Goal: Task Accomplishment & Management: Manage account settings

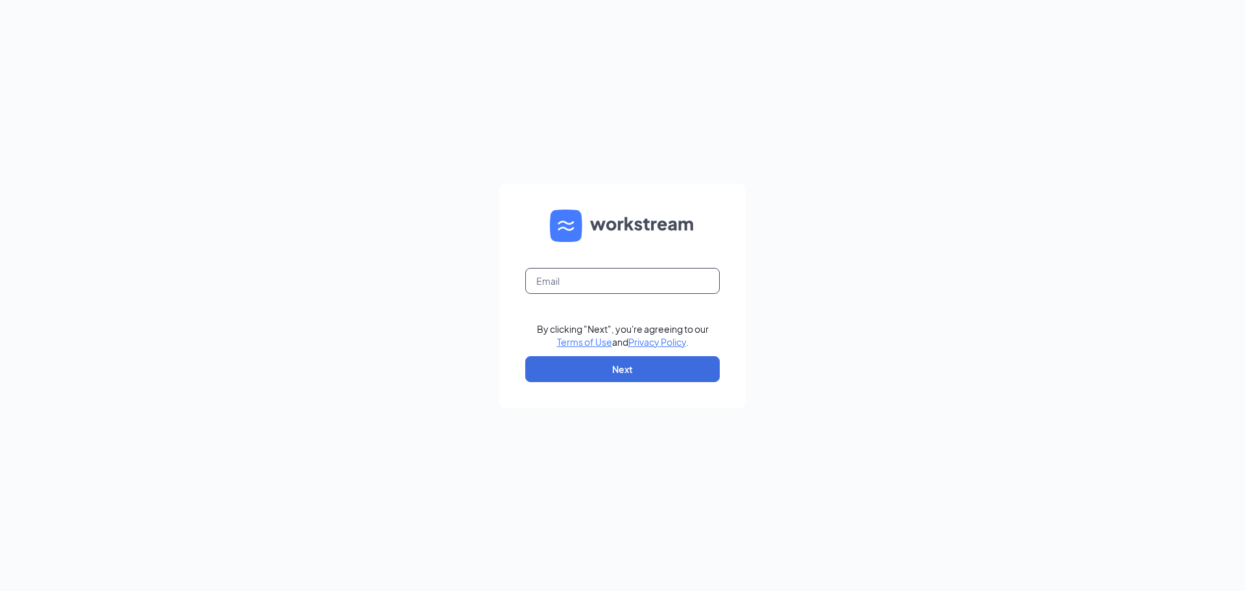
click at [608, 285] on input "text" at bounding box center [622, 281] width 195 height 26
type input "[EMAIL_ADDRESS][DOMAIN_NAME]"
click at [605, 375] on button "Next" at bounding box center [622, 369] width 195 height 26
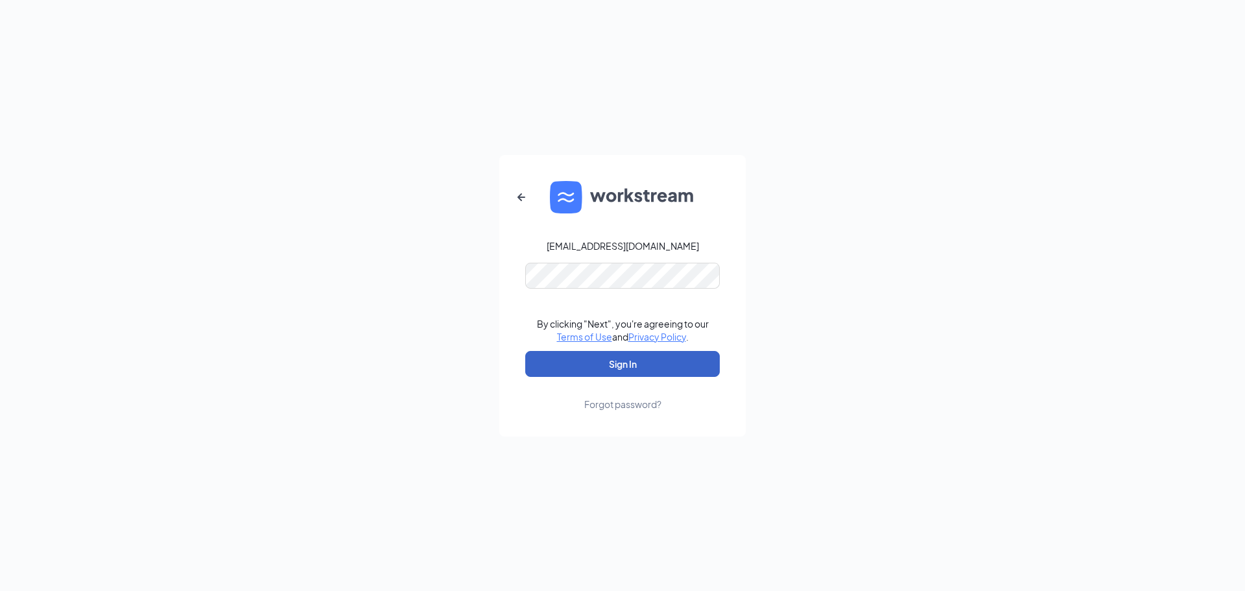
click at [546, 357] on button "Sign In" at bounding box center [622, 364] width 195 height 26
click at [574, 359] on button "Sign In" at bounding box center [622, 364] width 195 height 26
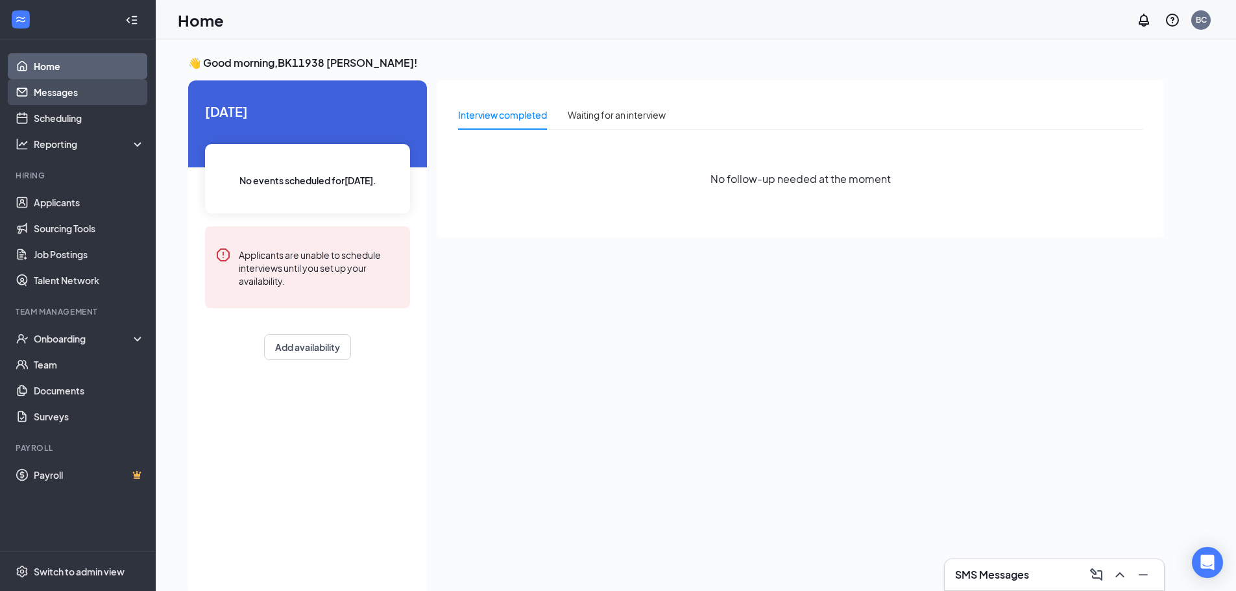
click at [58, 86] on link "Messages" at bounding box center [89, 92] width 111 height 26
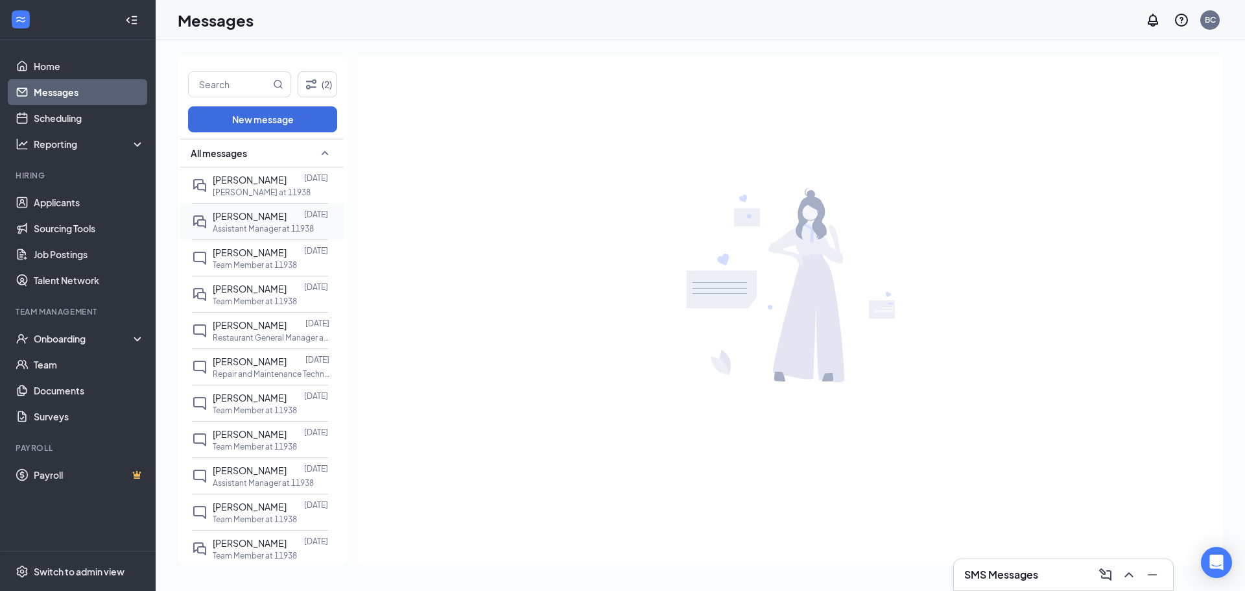
click at [280, 224] on p "Assistant Manager at 11938" at bounding box center [263, 228] width 101 height 11
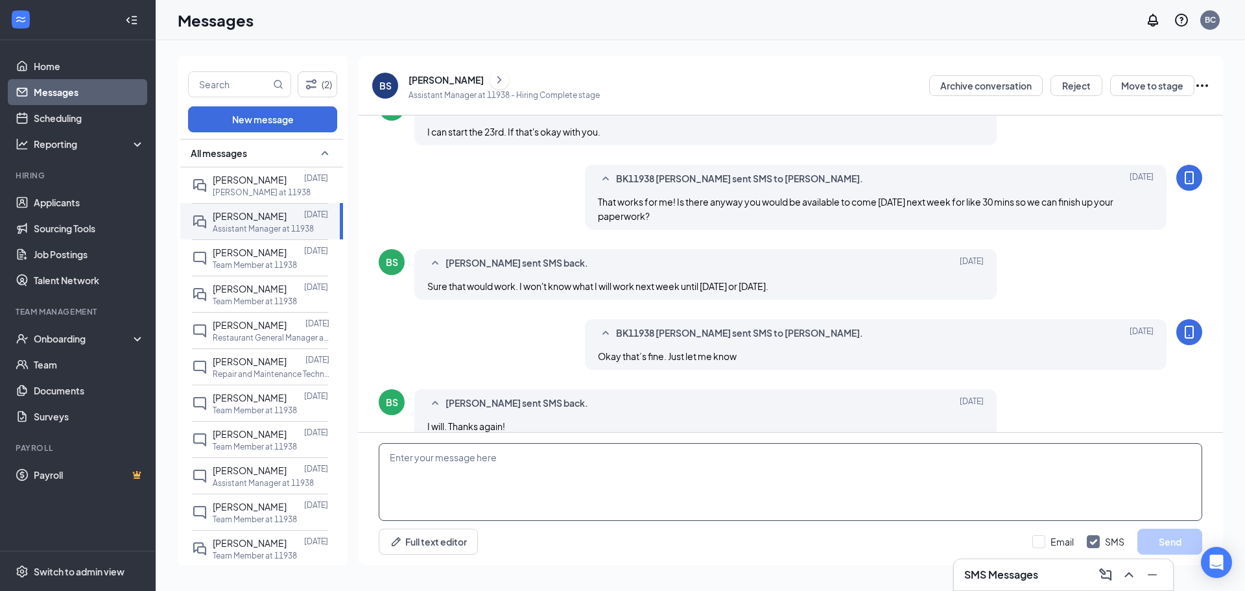
scroll to position [322, 0]
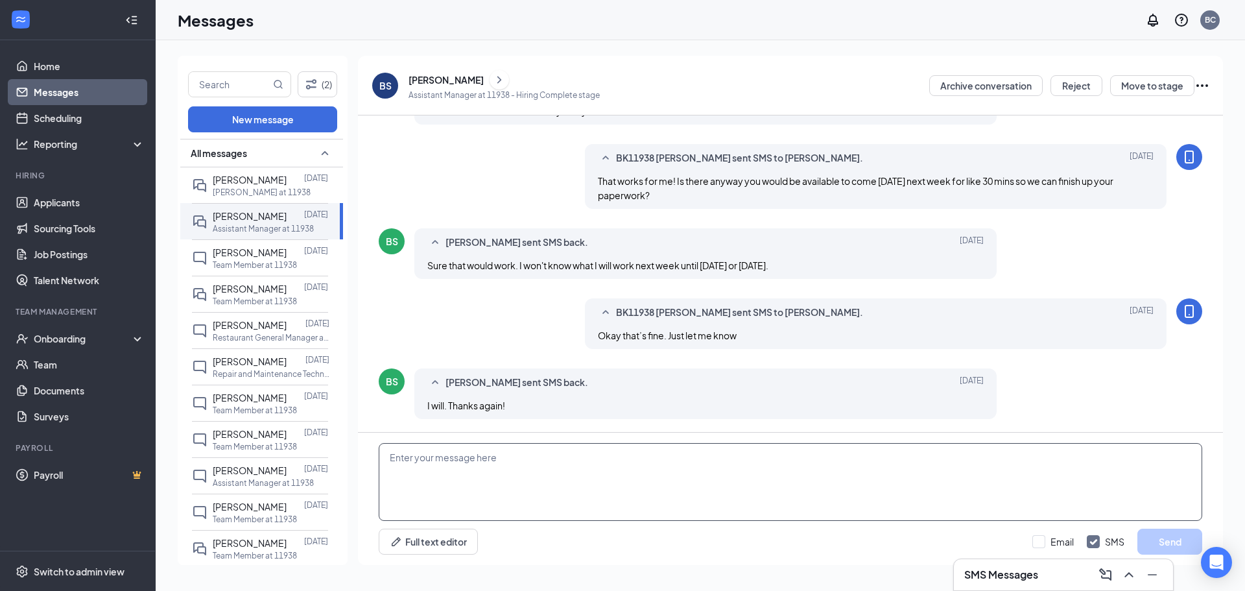
click at [584, 455] on textarea at bounding box center [791, 482] width 824 height 78
click at [733, 457] on textarea "Hey [PERSON_NAME]! Just wanted to follow up and see if you had figured out a da…" at bounding box center [791, 482] width 824 height 78
click at [916, 464] on textarea "Hey [PERSON_NAME]! Just wanted to follow up and see if you had figured out a da…" at bounding box center [791, 482] width 824 height 78
type textarea "Hey [PERSON_NAME]! Just wanted to follow up and see if you had figured out a da…"
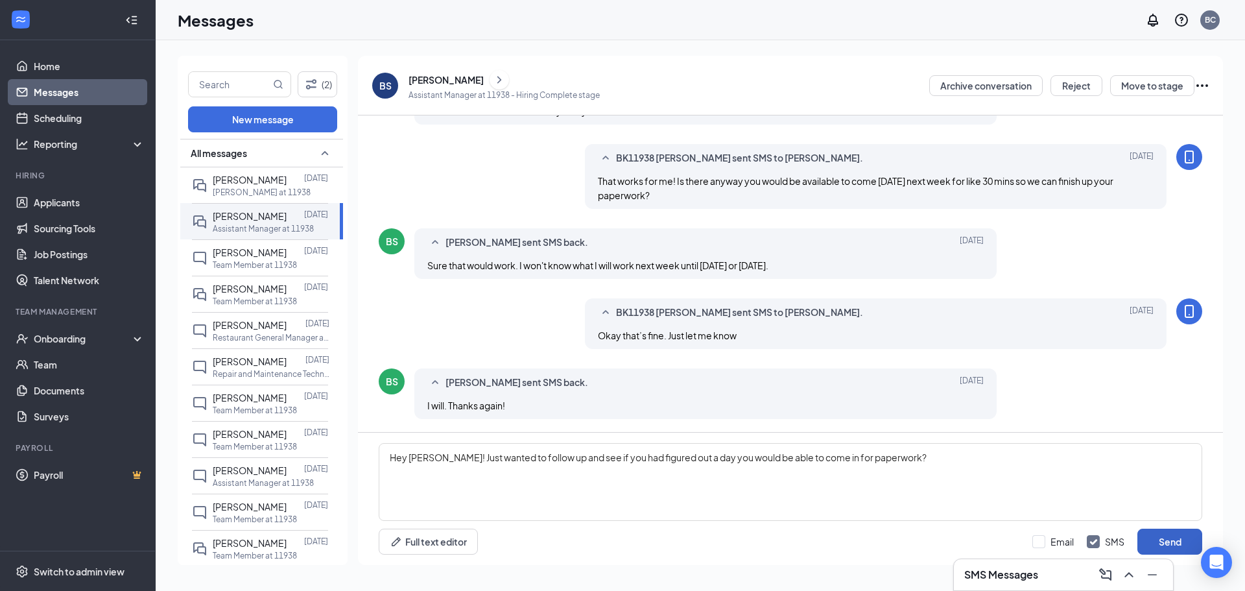
click at [1156, 542] on button "Send" at bounding box center [1170, 542] width 65 height 26
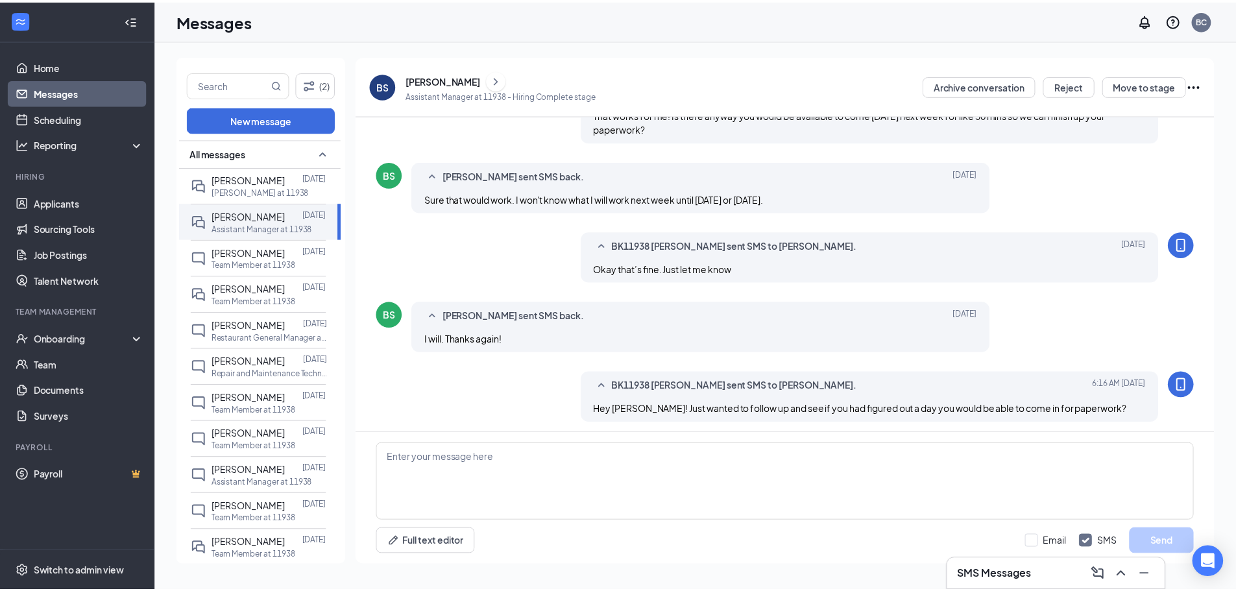
scroll to position [392, 0]
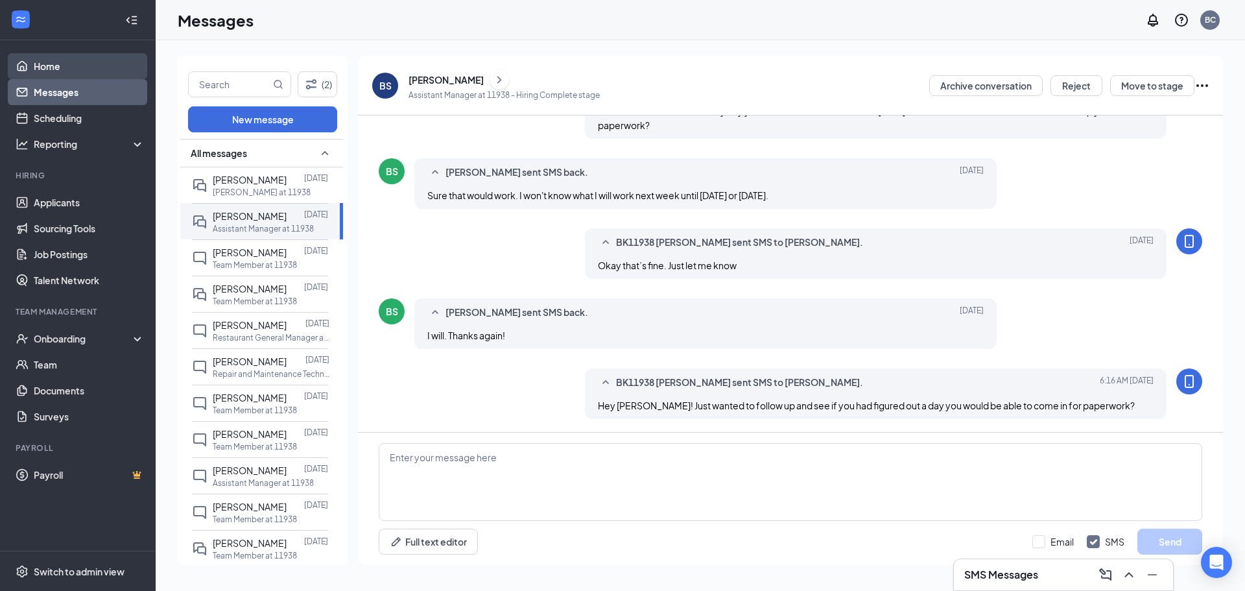
click at [66, 66] on link "Home" at bounding box center [89, 66] width 111 height 26
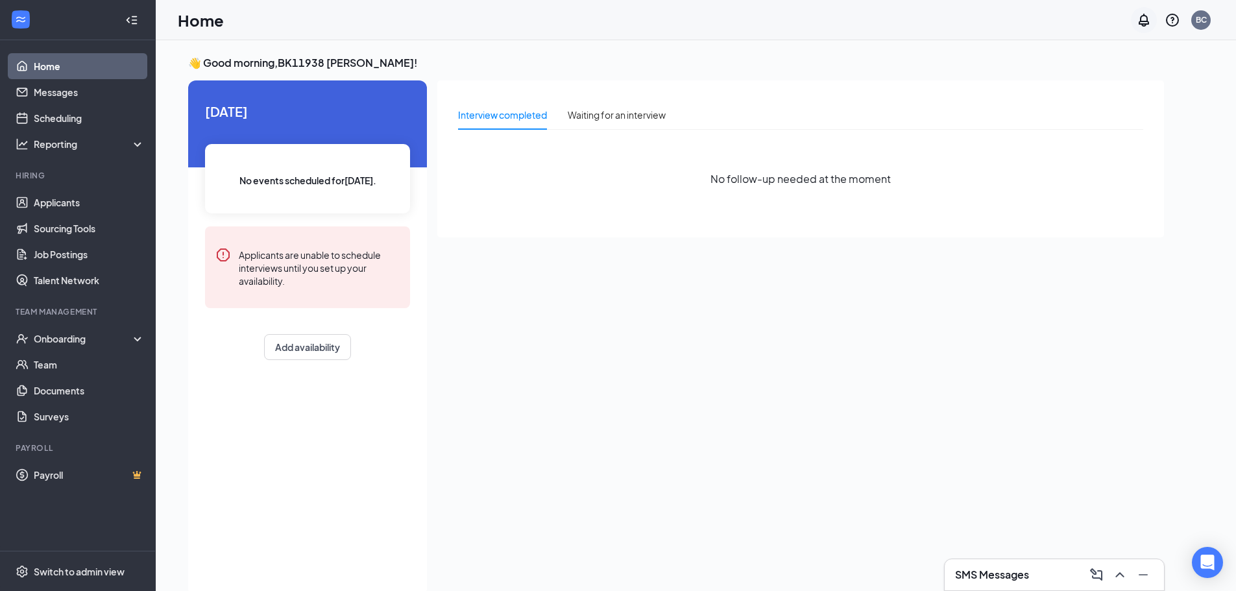
click at [1138, 19] on icon "Notifications" at bounding box center [1144, 20] width 16 height 16
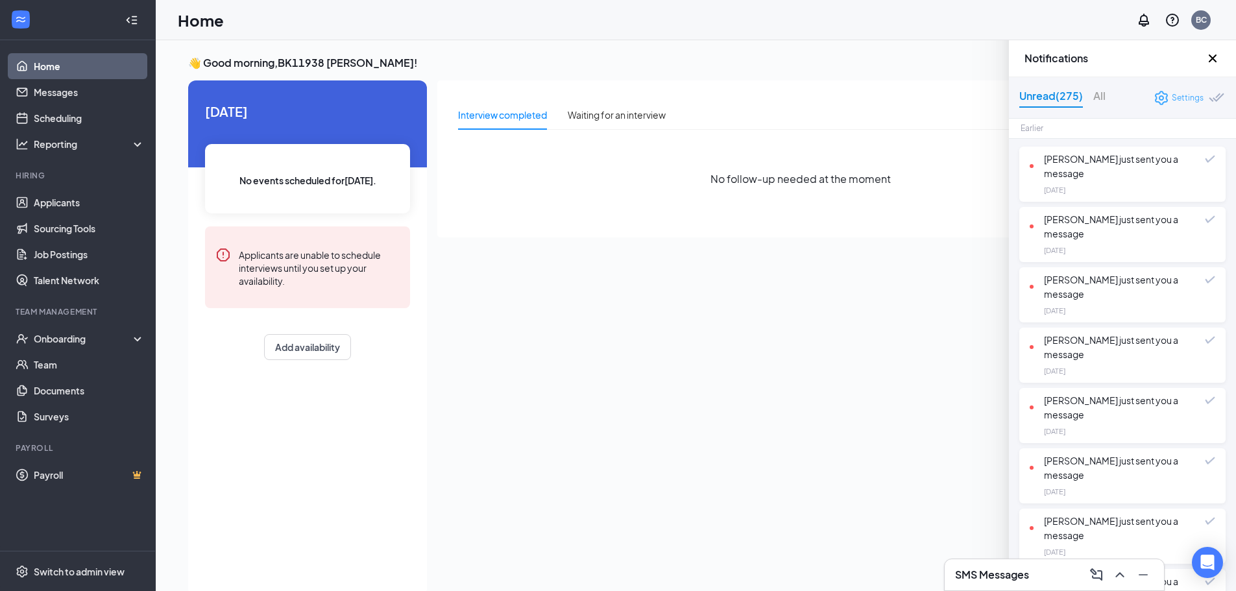
click at [1171, 95] on div "Settings" at bounding box center [1187, 97] width 32 height 13
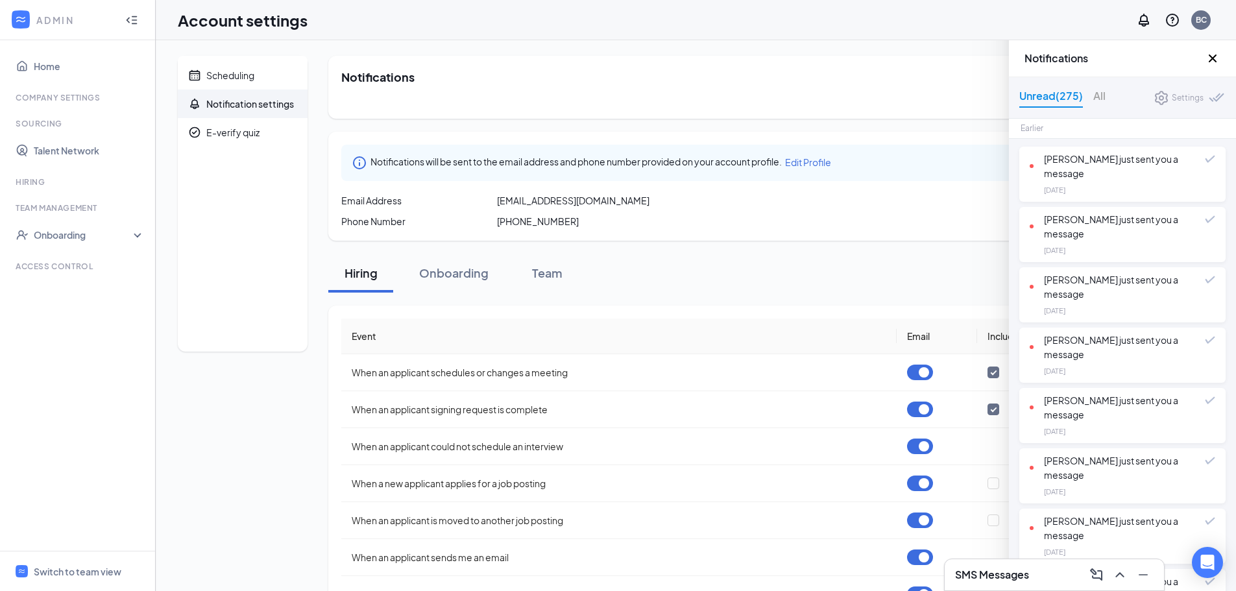
click at [1214, 60] on icon "Cross" at bounding box center [1212, 58] width 8 height 8
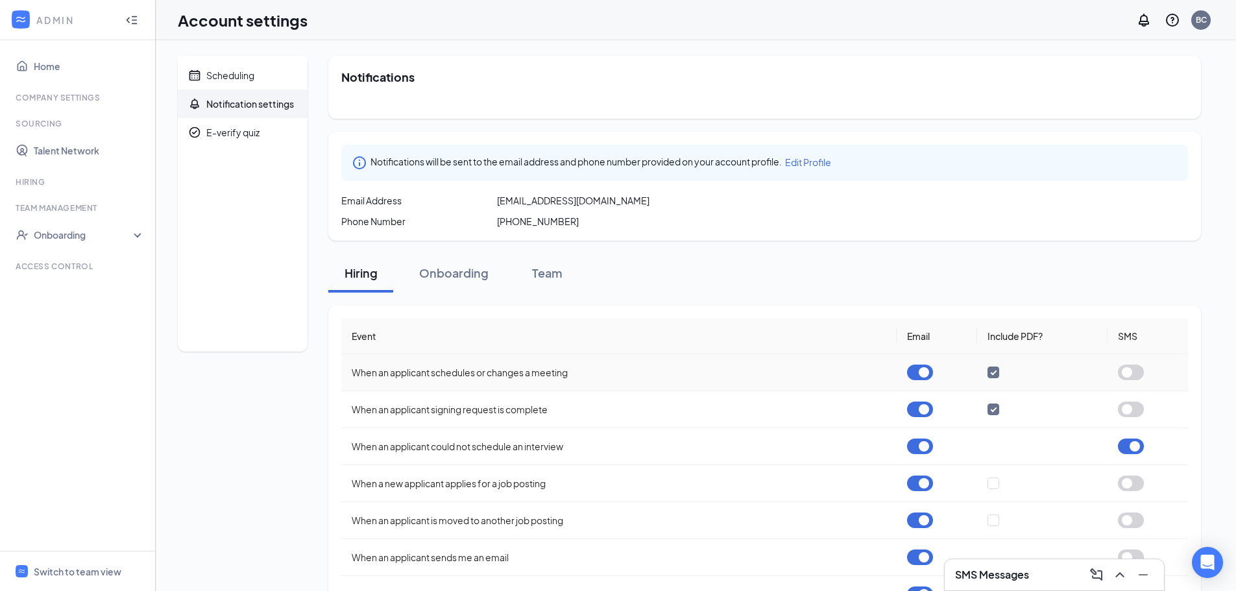
click at [922, 372] on button "button" at bounding box center [920, 373] width 26 height 16
click at [921, 411] on button "button" at bounding box center [920, 410] width 26 height 16
click at [922, 444] on button "button" at bounding box center [920, 446] width 26 height 16
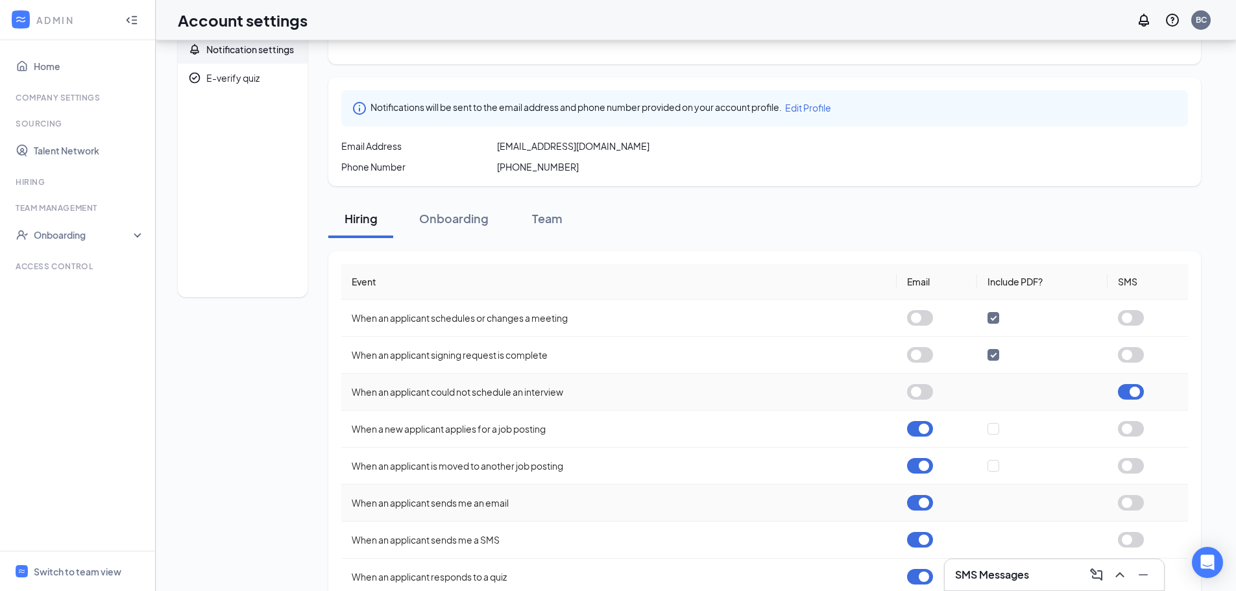
scroll to position [162, 0]
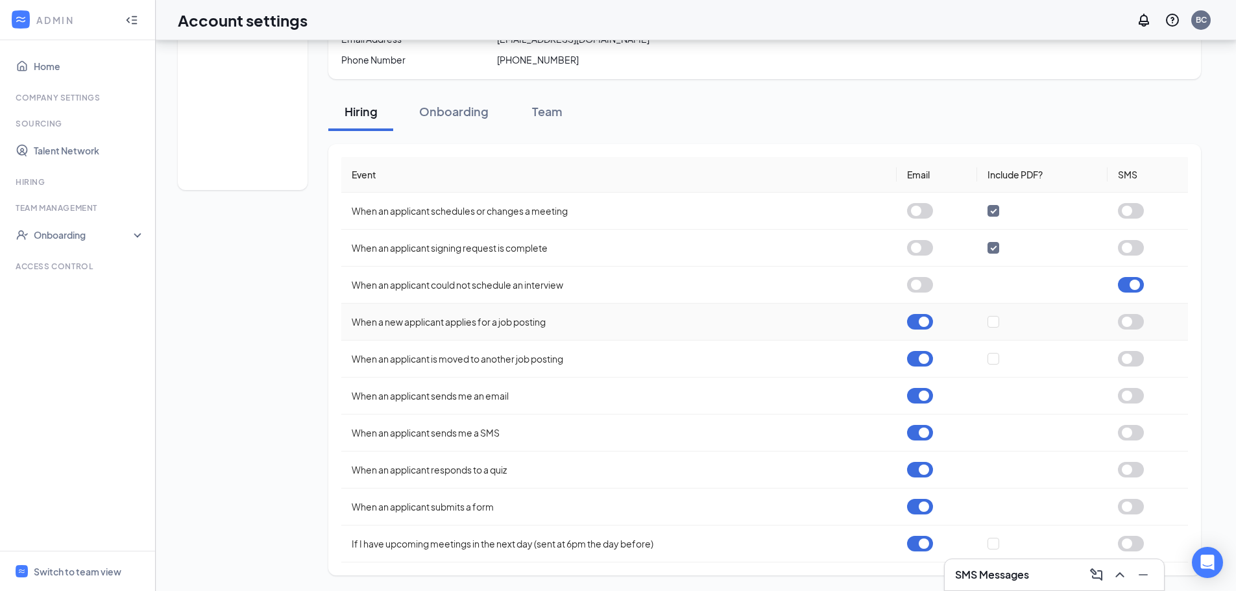
click at [917, 320] on button "button" at bounding box center [920, 322] width 26 height 16
click at [919, 358] on button "button" at bounding box center [920, 359] width 26 height 16
click at [924, 396] on button "button" at bounding box center [920, 396] width 26 height 16
click at [921, 430] on button "button" at bounding box center [920, 433] width 26 height 16
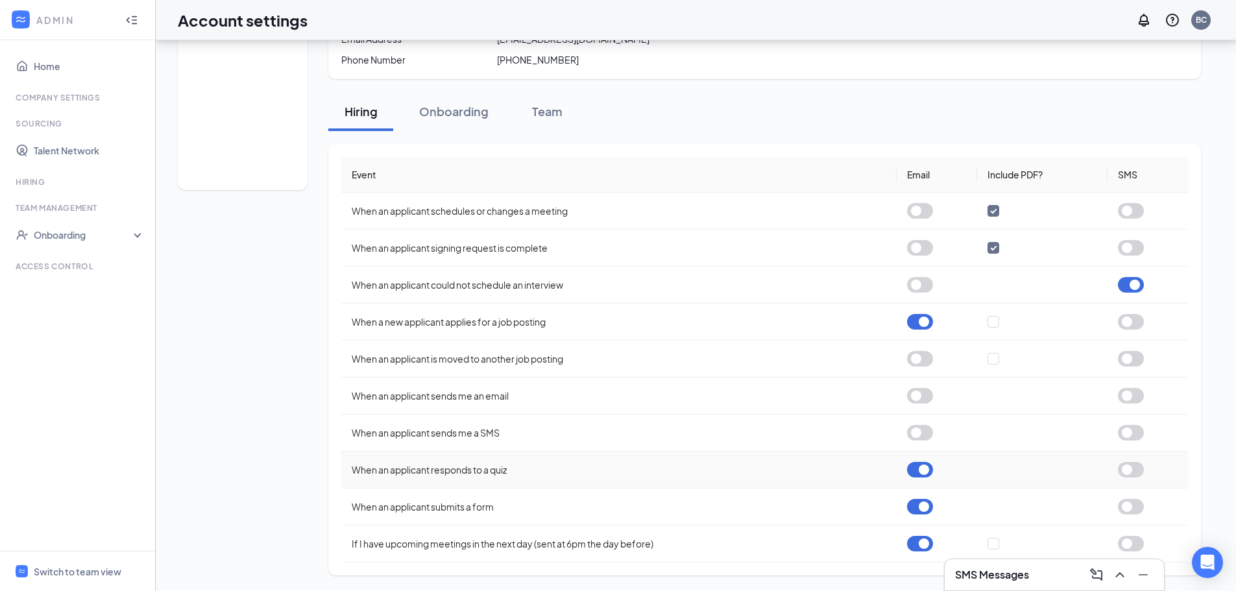
click at [920, 468] on button "button" at bounding box center [920, 470] width 26 height 16
drag, startPoint x: 920, startPoint y: 509, endPoint x: 918, endPoint y: 534, distance: 25.4
click at [920, 509] on button "button" at bounding box center [920, 507] width 26 height 16
click at [922, 542] on button "button" at bounding box center [920, 544] width 26 height 16
click at [447, 118] on div "Onboarding" at bounding box center [453, 111] width 69 height 16
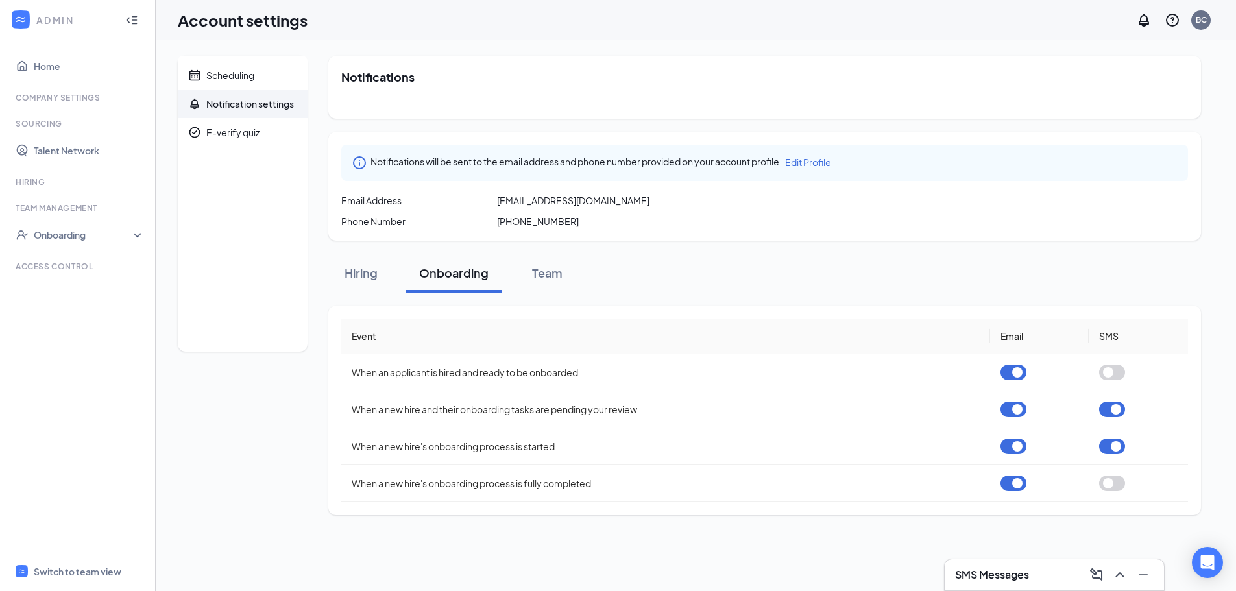
scroll to position [0, 0]
click at [1025, 366] on button "button" at bounding box center [1020, 373] width 26 height 16
click at [1022, 409] on button "button" at bounding box center [1020, 410] width 26 height 16
click at [1118, 408] on button "button" at bounding box center [1121, 410] width 26 height 16
click at [1025, 445] on button "button" at bounding box center [1020, 446] width 26 height 16
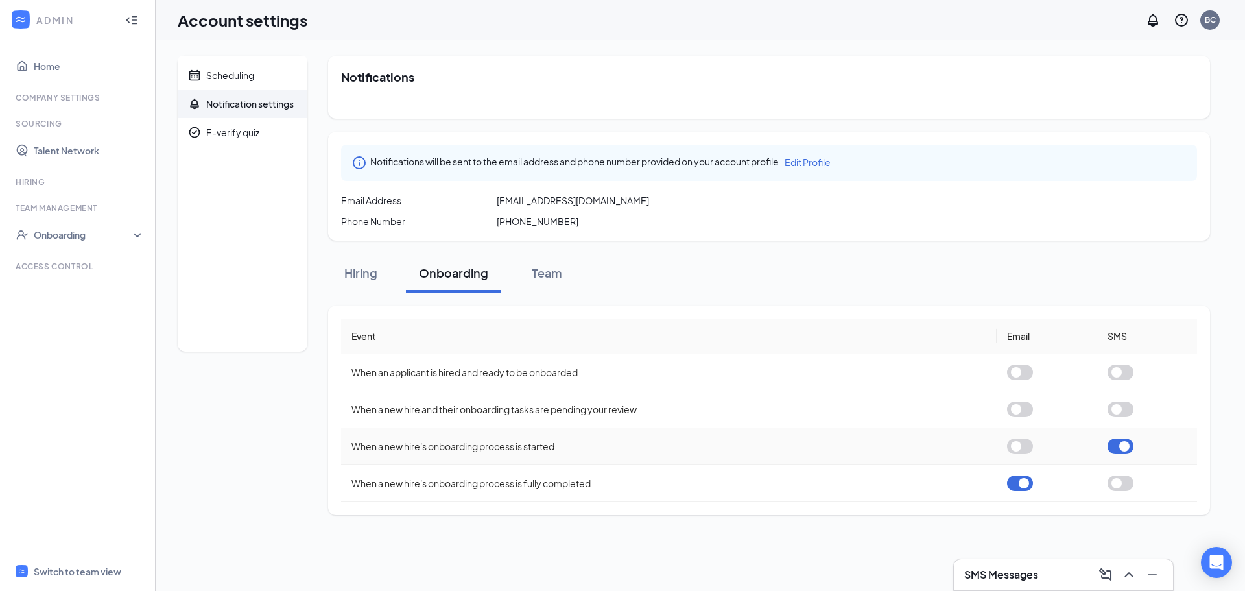
click at [1123, 448] on button "button" at bounding box center [1121, 446] width 26 height 16
click at [1005, 482] on td at bounding box center [1047, 483] width 100 height 37
click at [547, 268] on div "Team" at bounding box center [546, 273] width 39 height 16
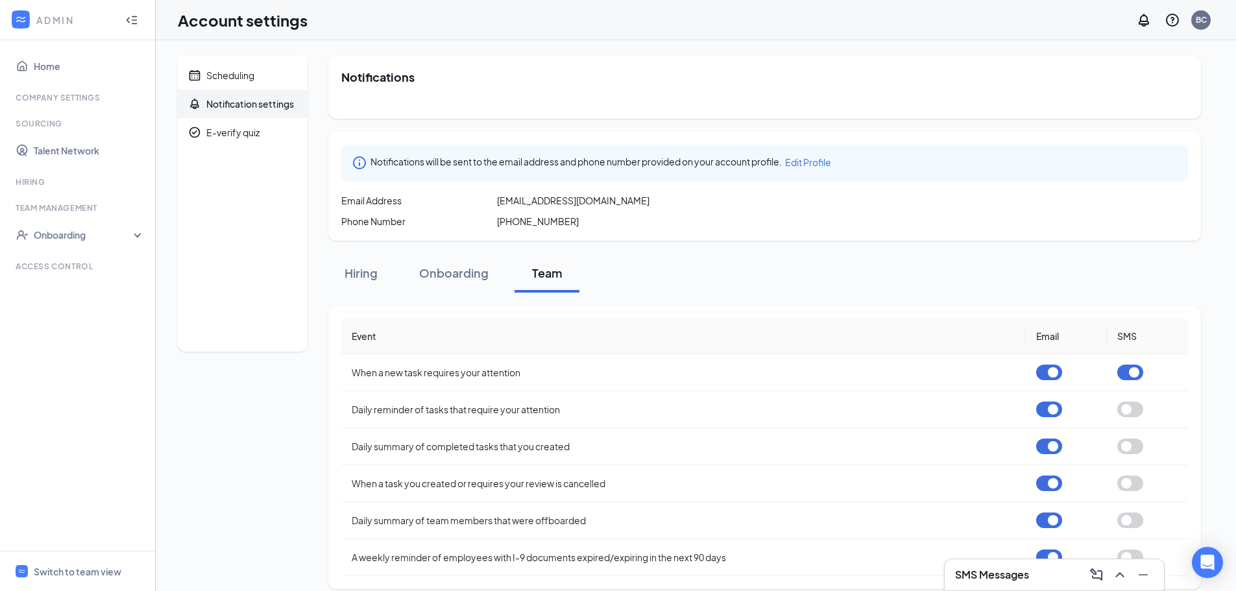
drag, startPoint x: 475, startPoint y: 272, endPoint x: 501, endPoint y: 285, distance: 28.7
click at [479, 274] on div "Onboarding" at bounding box center [453, 273] width 69 height 16
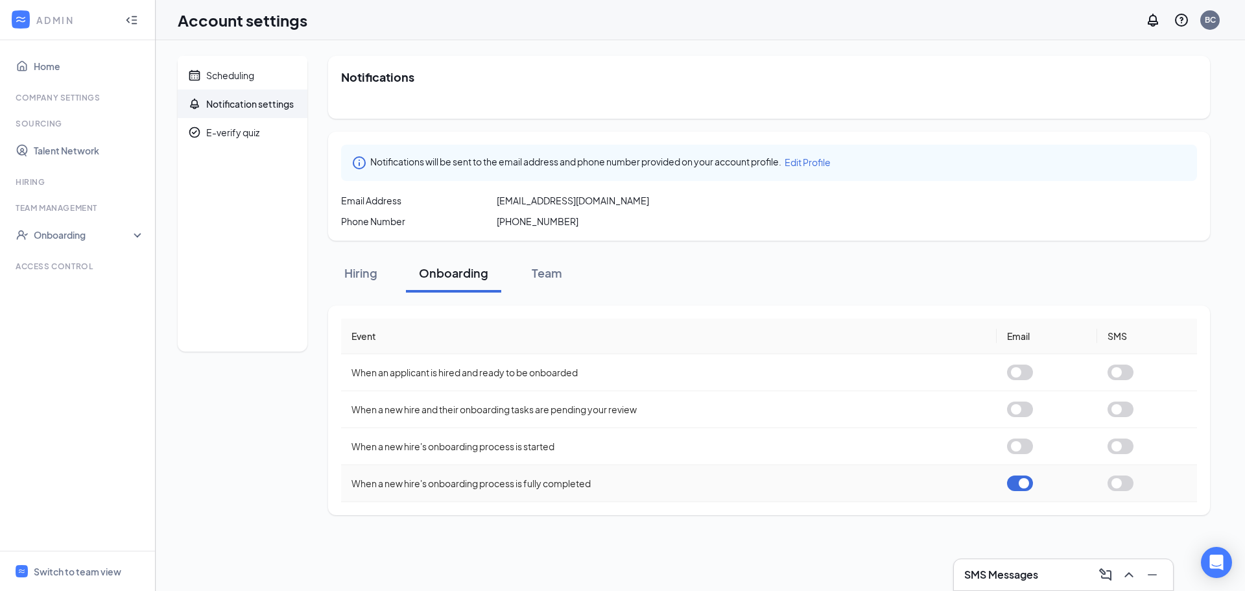
drag, startPoint x: 1016, startPoint y: 485, endPoint x: 667, endPoint y: 315, distance: 389.0
click at [1016, 485] on button "button" at bounding box center [1020, 483] width 26 height 16
click at [529, 263] on button "Team" at bounding box center [546, 273] width 65 height 39
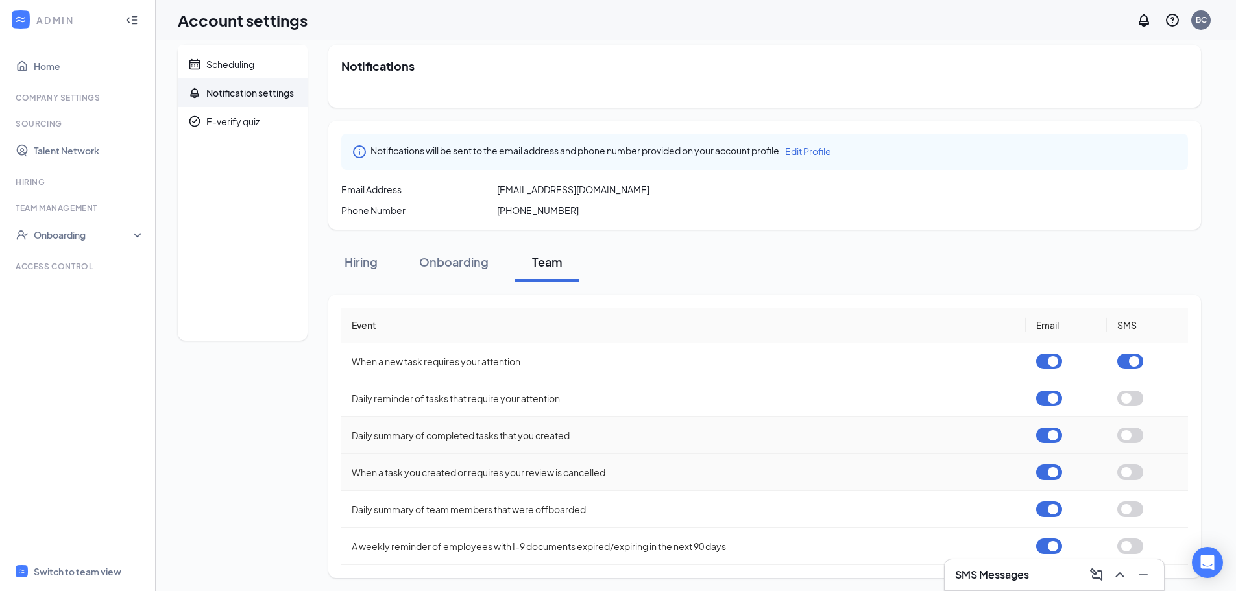
scroll to position [14, 0]
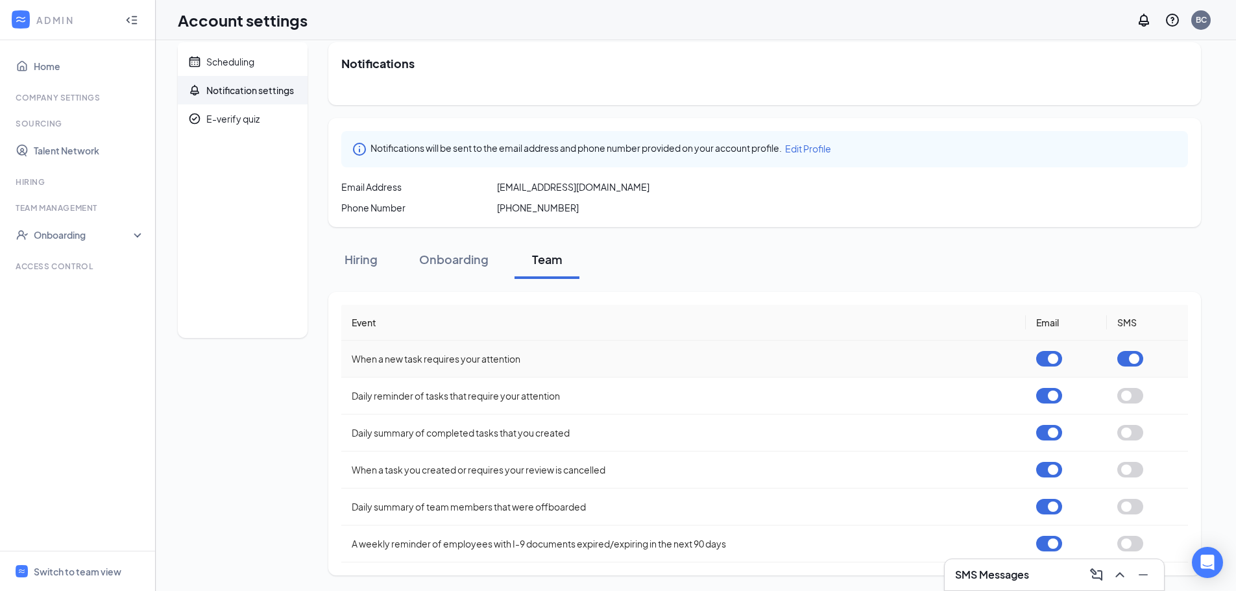
click at [1126, 356] on button "button" at bounding box center [1130, 359] width 26 height 16
click at [1046, 356] on button "button" at bounding box center [1049, 359] width 26 height 16
click at [1047, 391] on button "button" at bounding box center [1049, 396] width 26 height 16
click at [1053, 430] on button "button" at bounding box center [1049, 433] width 26 height 16
click at [1055, 477] on button "button" at bounding box center [1049, 470] width 26 height 16
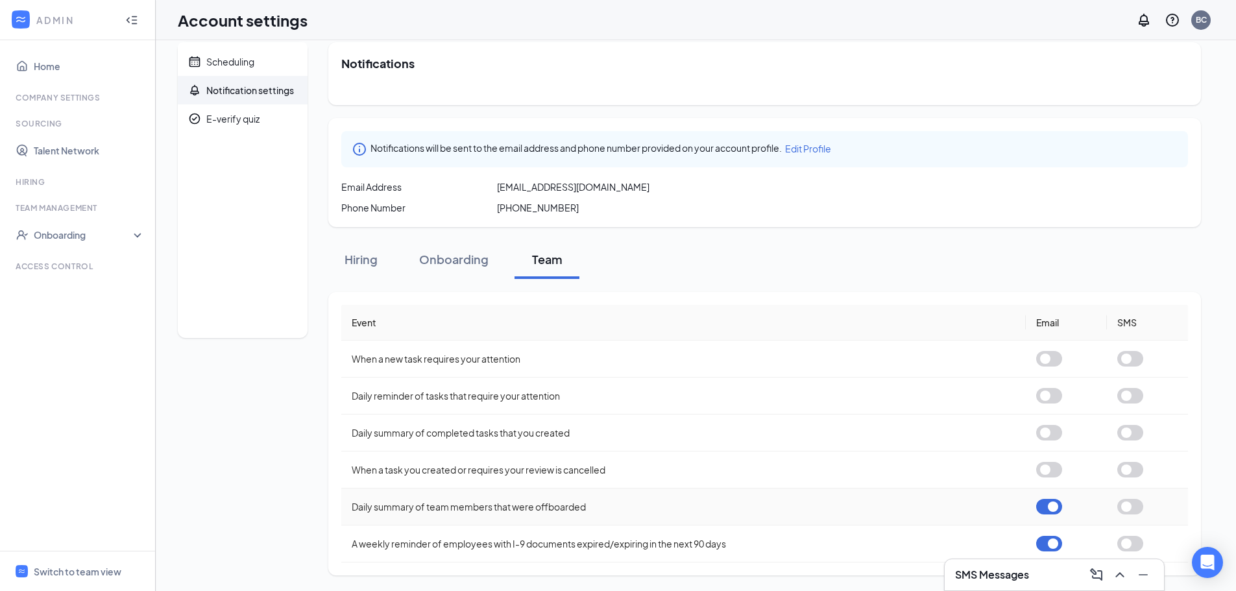
drag, startPoint x: 1053, startPoint y: 505, endPoint x: 1051, endPoint y: 534, distance: 29.3
click at [1053, 506] on button "button" at bounding box center [1049, 507] width 26 height 16
click at [1050, 540] on button "button" at bounding box center [1049, 544] width 26 height 16
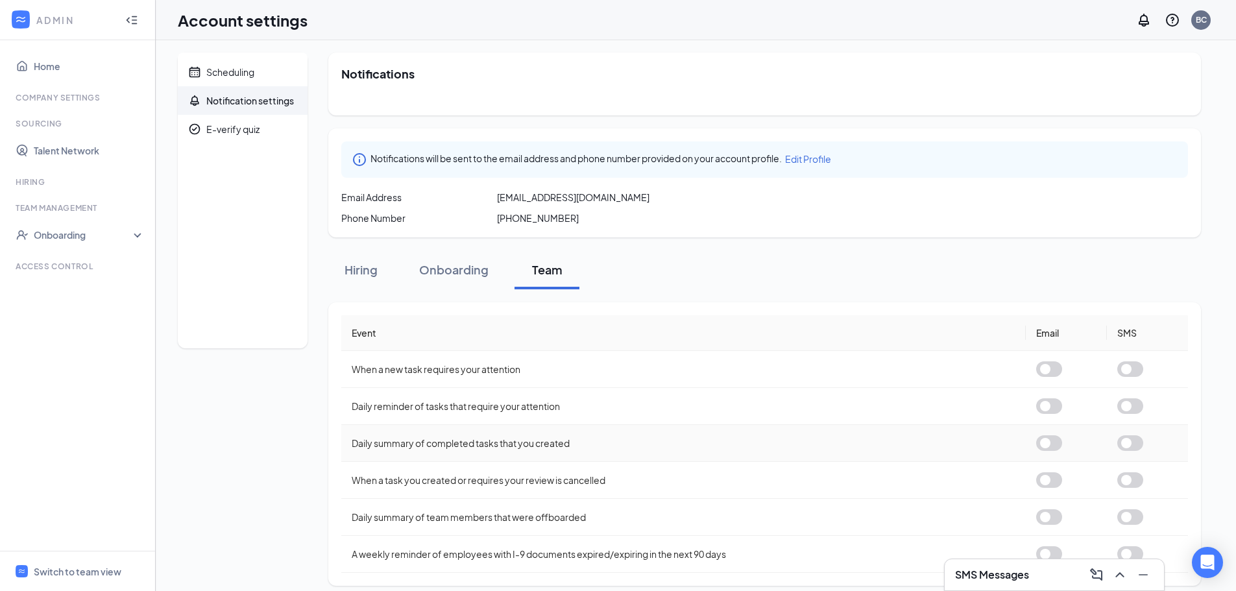
scroll to position [0, 0]
click at [813, 160] on span "Edit Profile" at bounding box center [808, 162] width 46 height 12
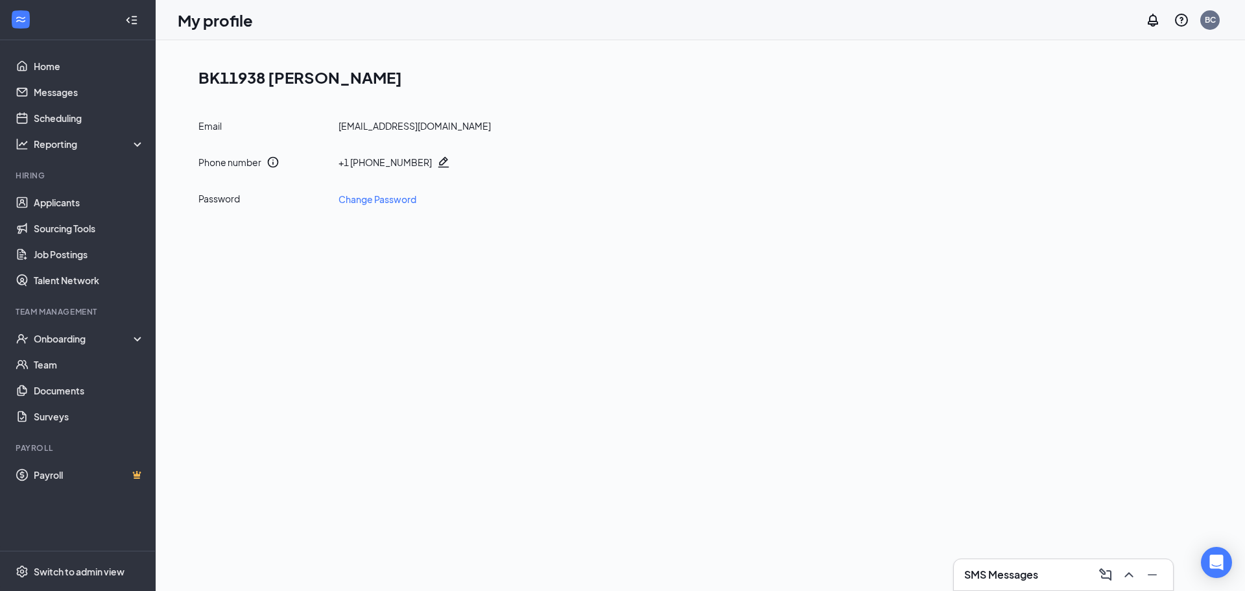
click at [438, 163] on icon "Pencil" at bounding box center [443, 162] width 11 height 11
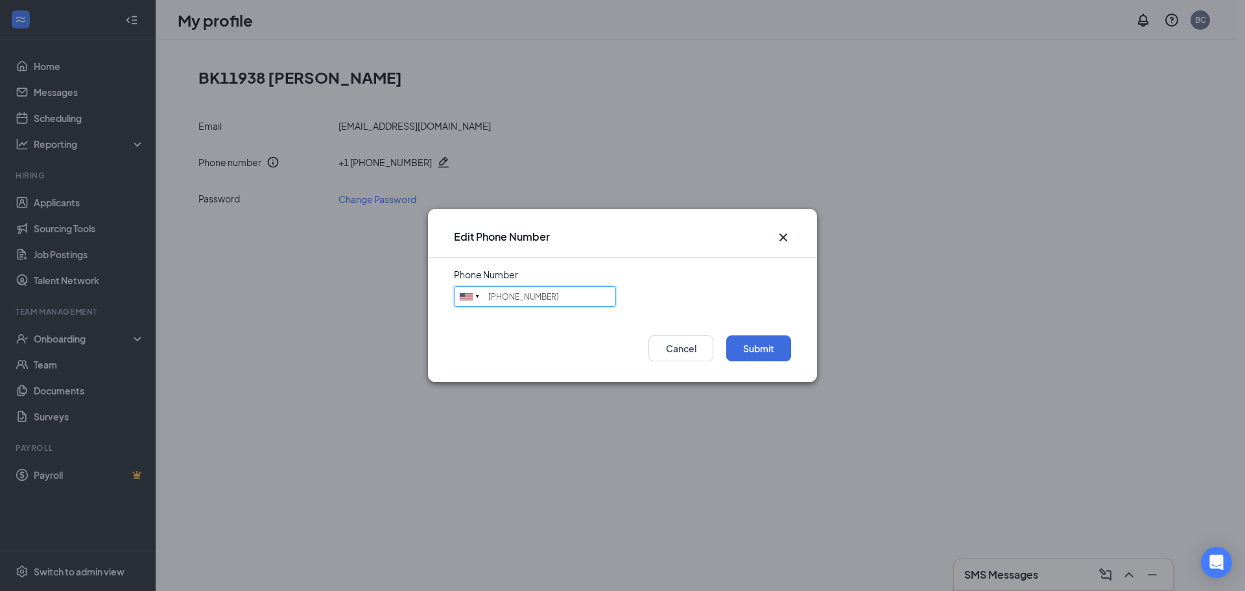
drag, startPoint x: 563, startPoint y: 301, endPoint x: 446, endPoint y: 299, distance: 116.8
click at [446, 299] on form "Phone Number [GEOGRAPHIC_DATA] + 1 [GEOGRAPHIC_DATA] + 65 [GEOGRAPHIC_DATA] + 1…" at bounding box center [622, 290] width 389 height 65
type input "5402364760"
click at [783, 239] on icon "Cross" at bounding box center [784, 238] width 16 height 16
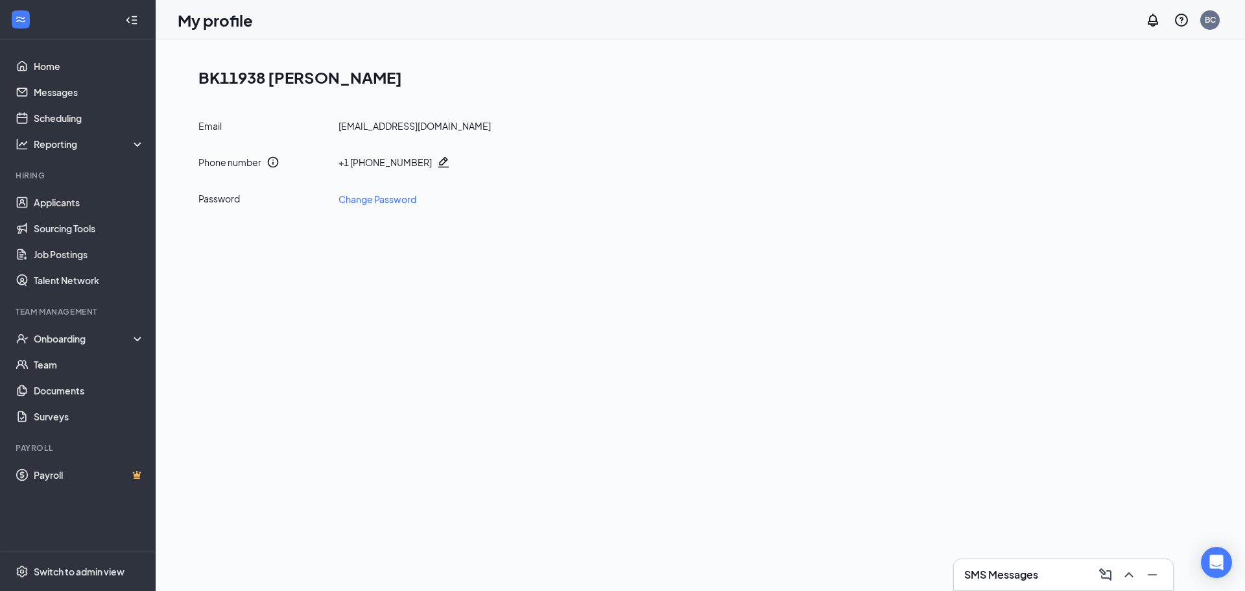
click at [438, 163] on icon "Pencil" at bounding box center [443, 162] width 11 height 11
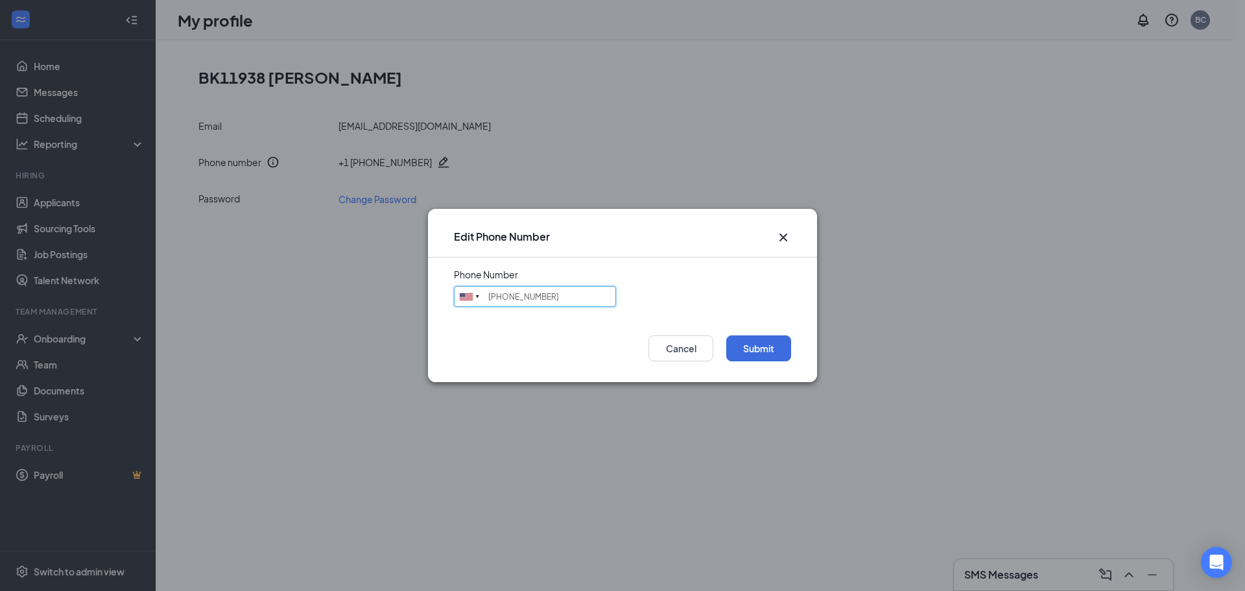
click at [559, 292] on input "[PHONE_NUMBER]" at bounding box center [535, 296] width 162 height 21
type input "5402364760"
click at [776, 358] on button "Submit" at bounding box center [759, 348] width 65 height 26
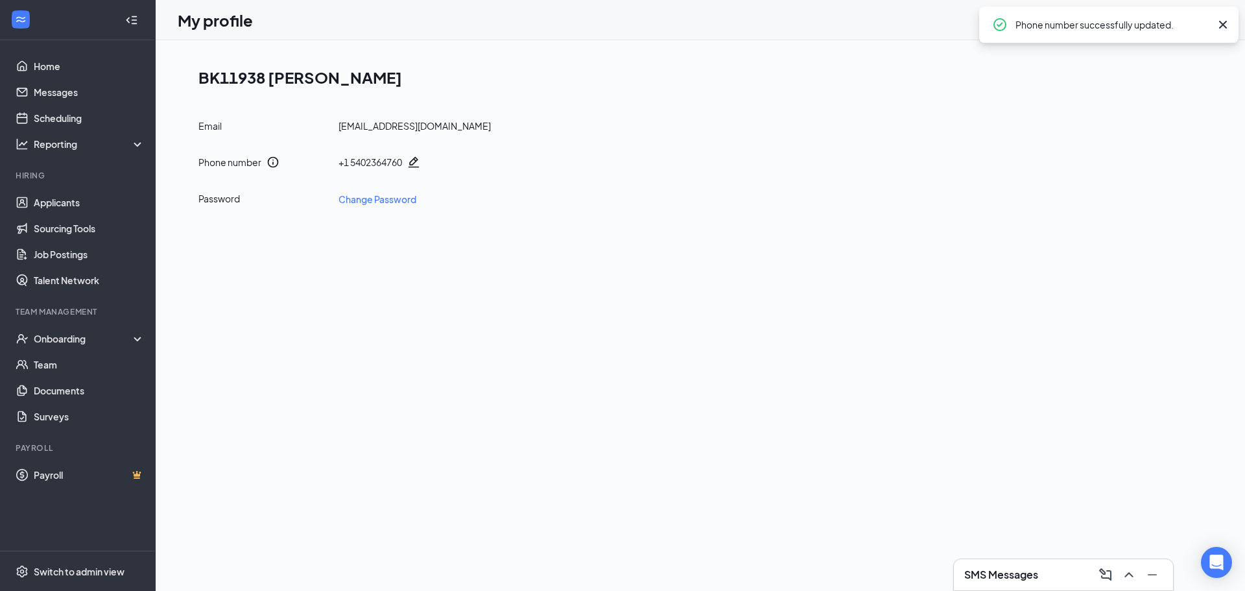
click at [1225, 27] on icon "Cross" at bounding box center [1223, 25] width 8 height 8
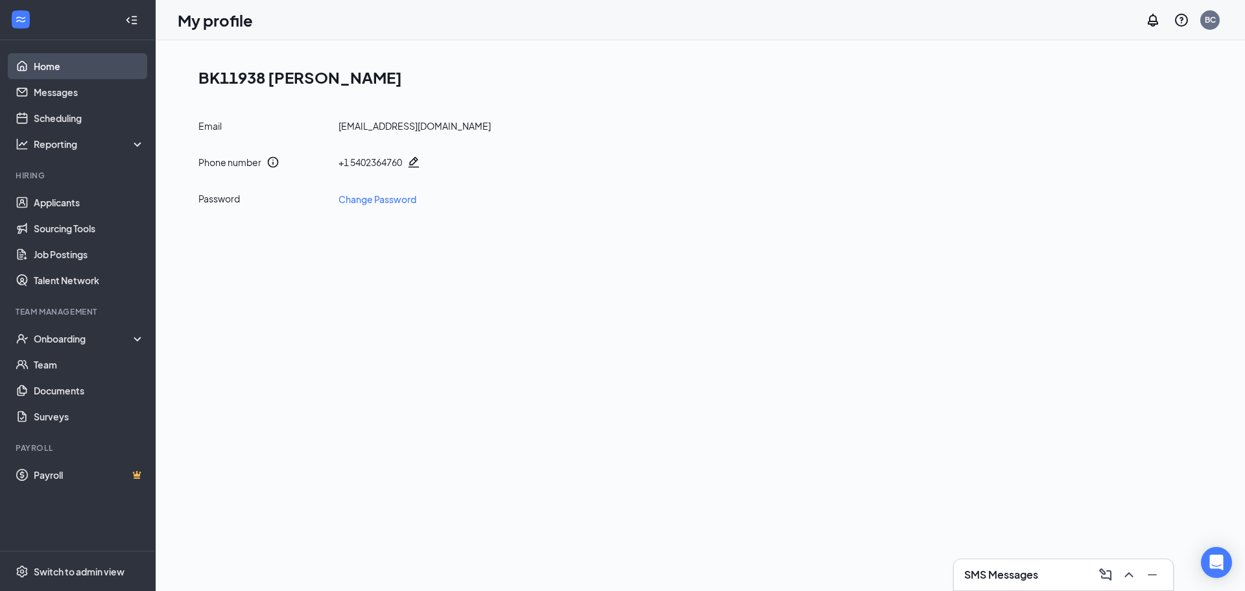
click at [73, 69] on link "Home" at bounding box center [89, 66] width 111 height 26
